Goal: Task Accomplishment & Management: Complete application form

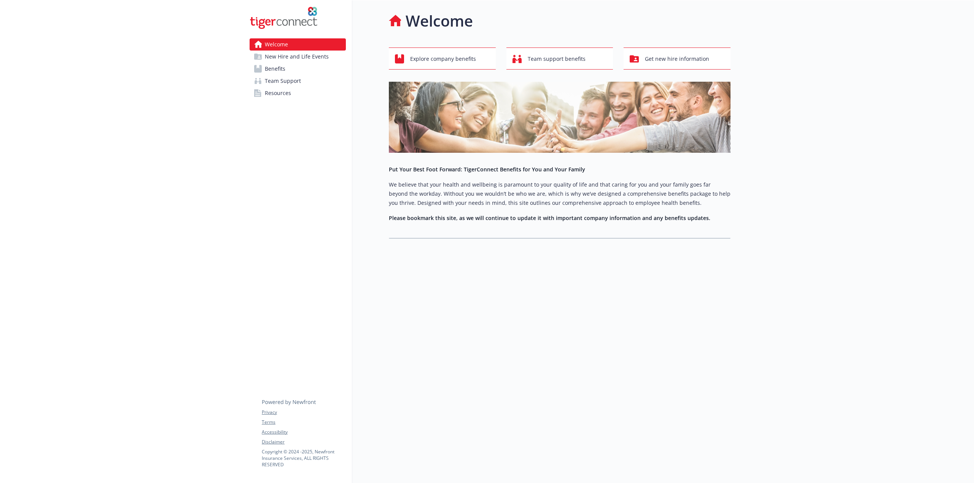
click at [323, 58] on span "New Hire and Life Events" at bounding box center [297, 57] width 64 height 12
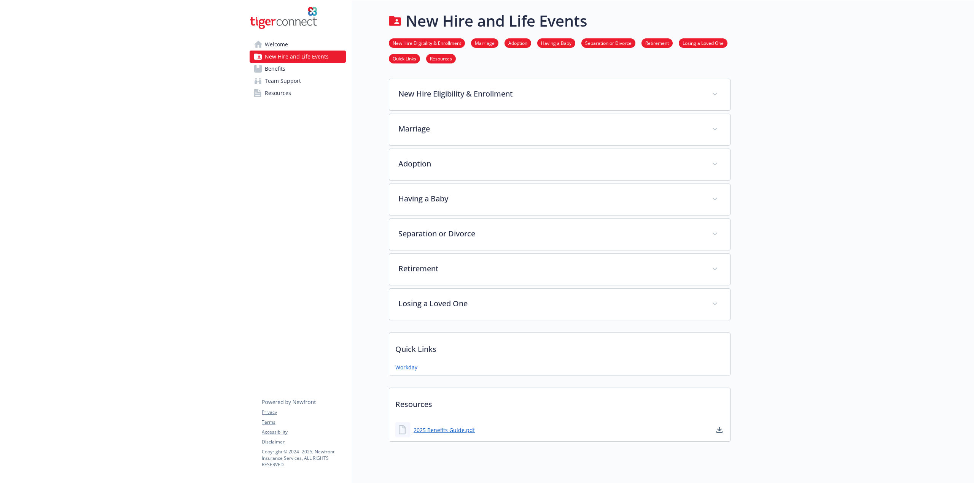
click at [287, 22] on img at bounding box center [284, 17] width 68 height 23
